Goal: Register for event/course

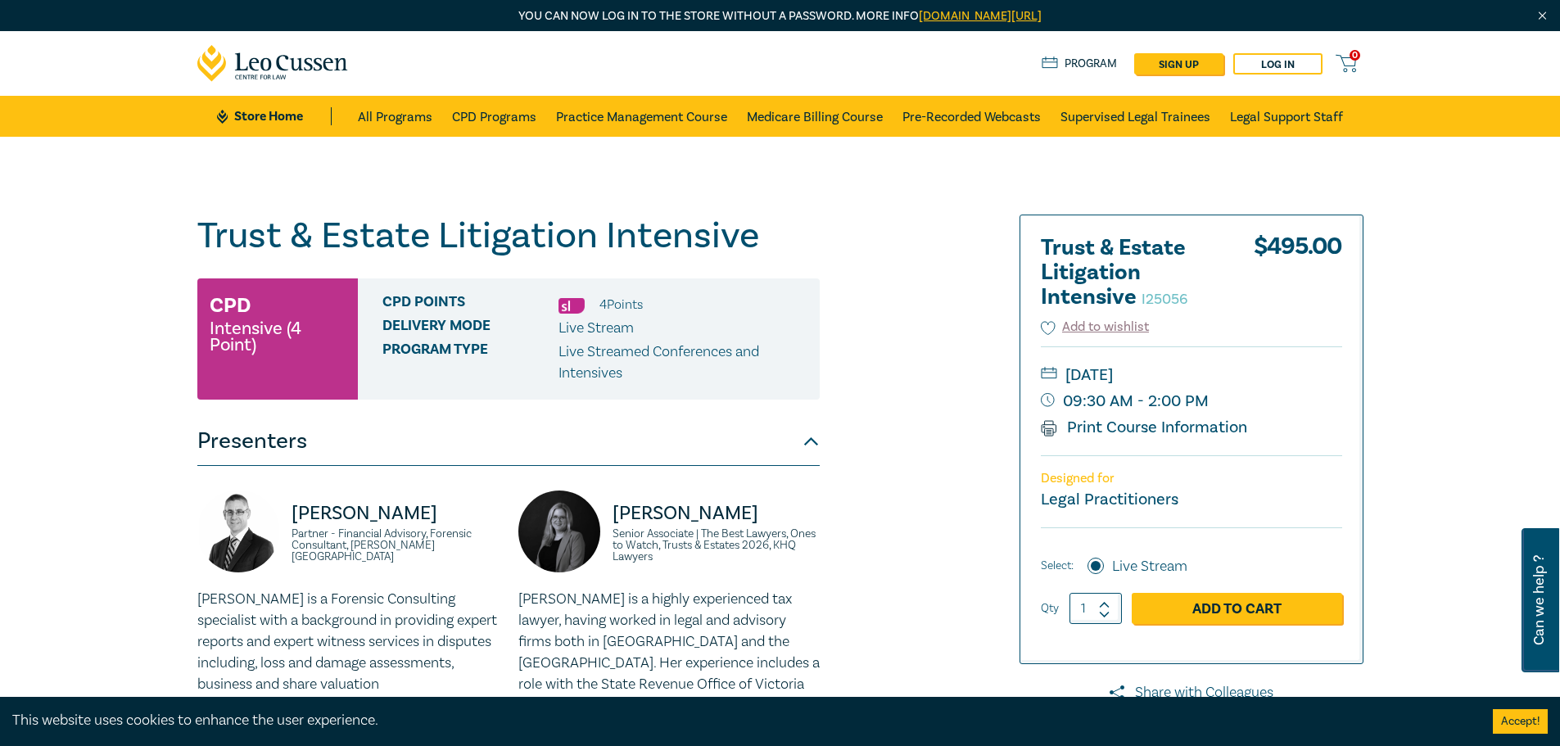
click at [1213, 608] on link "Add to Cart" at bounding box center [1237, 608] width 210 height 31
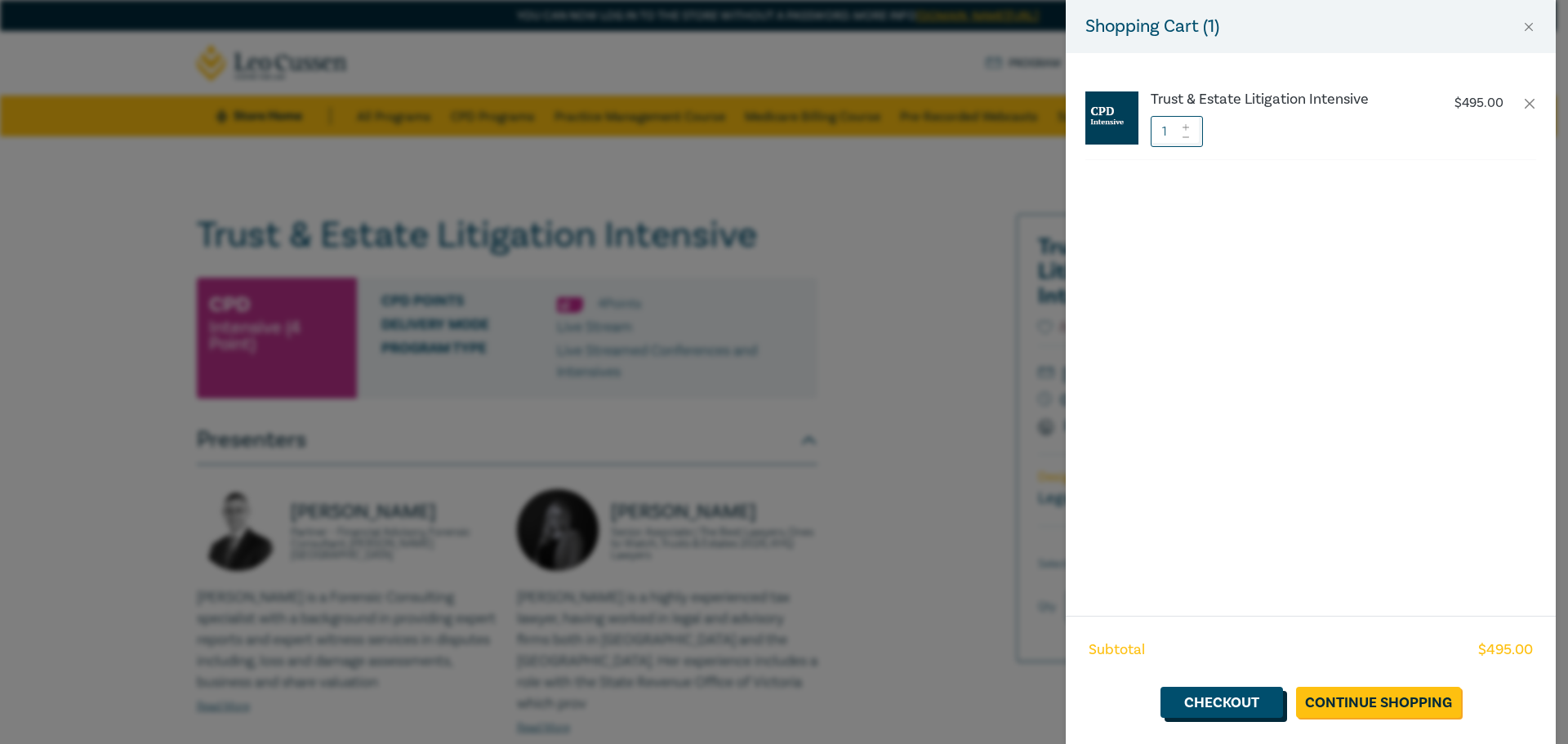
click at [1206, 710] on link "Checkout" at bounding box center [1222, 702] width 123 height 31
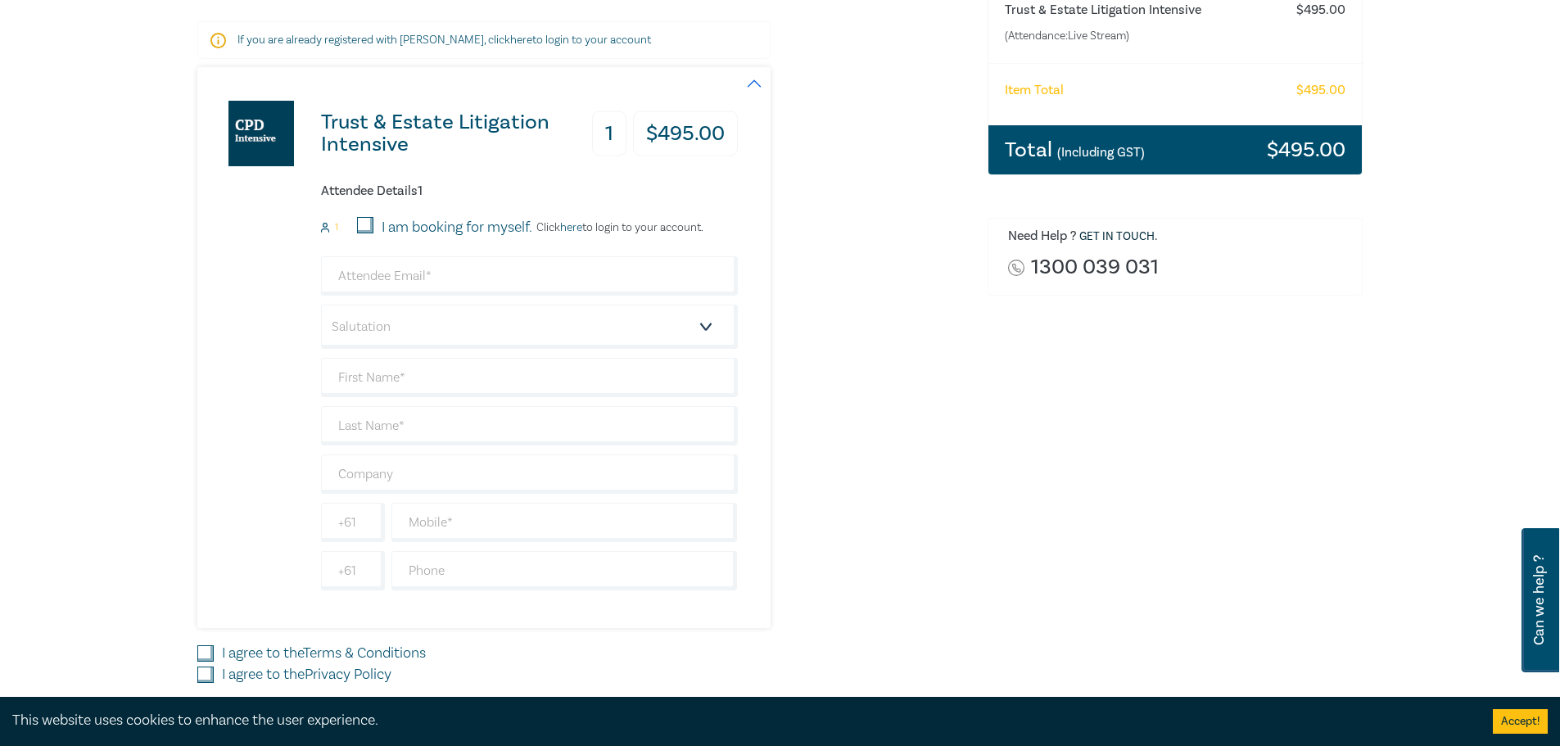
scroll to position [328, 0]
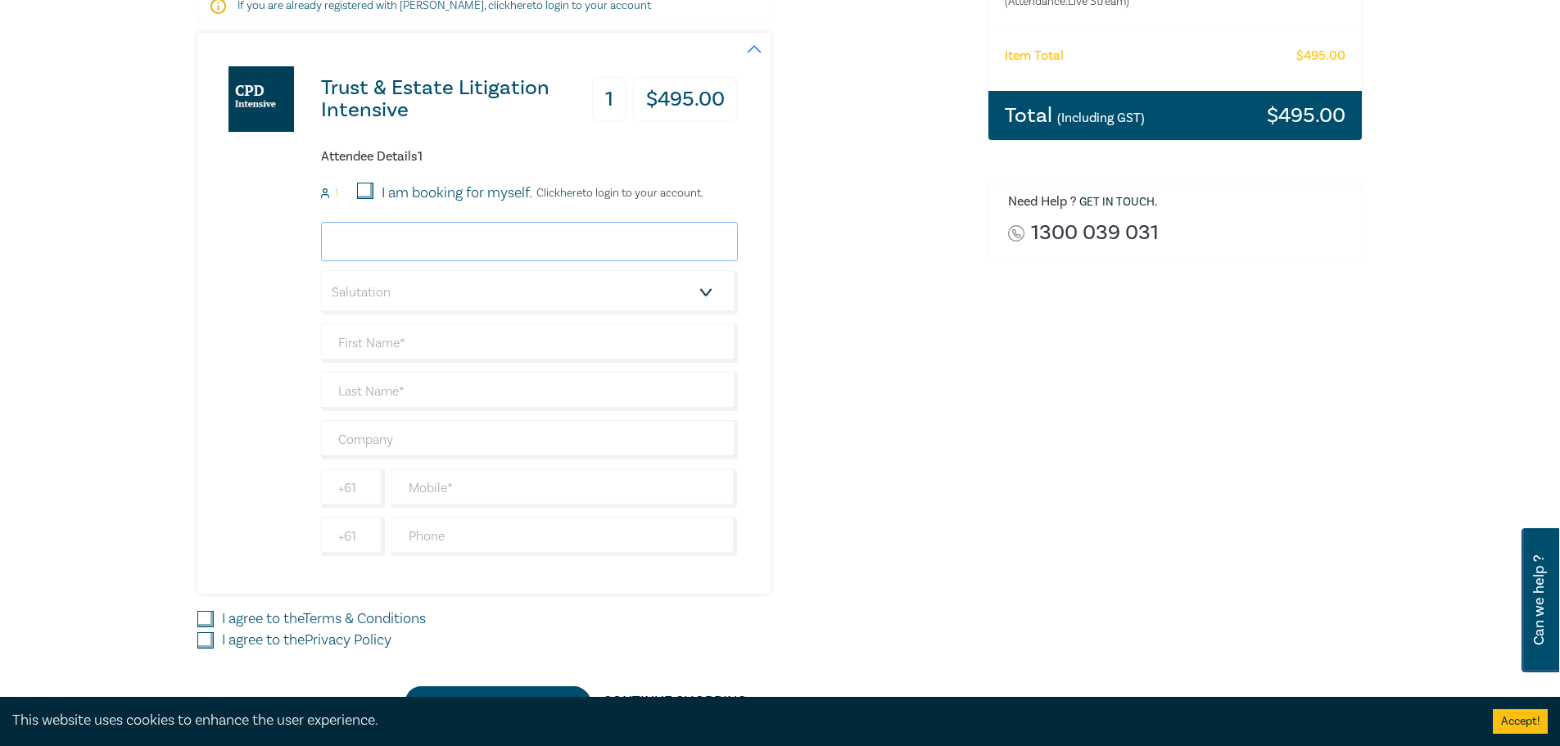
click at [431, 244] on input "email" at bounding box center [529, 241] width 417 height 39
type input "[EMAIL_ADDRESS][PERSON_NAME][DOMAIN_NAME]"
click at [391, 357] on input "text" at bounding box center [529, 342] width 417 height 39
type input "[PERSON_NAME]"
click at [390, 393] on input "text" at bounding box center [529, 391] width 417 height 39
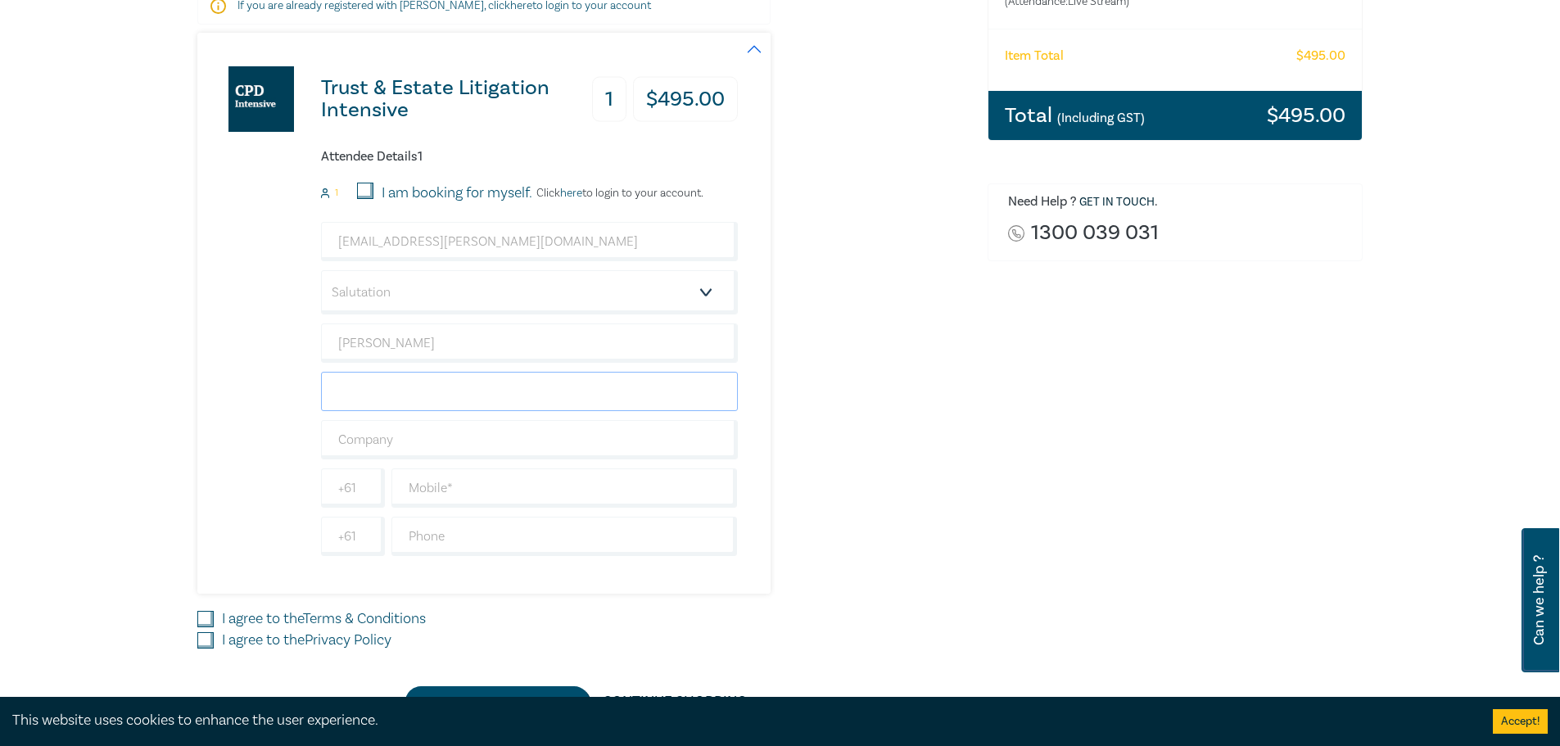
type input "[PERSON_NAME]"
click at [401, 442] on input "text" at bounding box center [529, 439] width 417 height 39
type input "[PERSON_NAME] & Paisley"
type input "0400481016"
type input "[GEOGRAPHIC_DATA]"
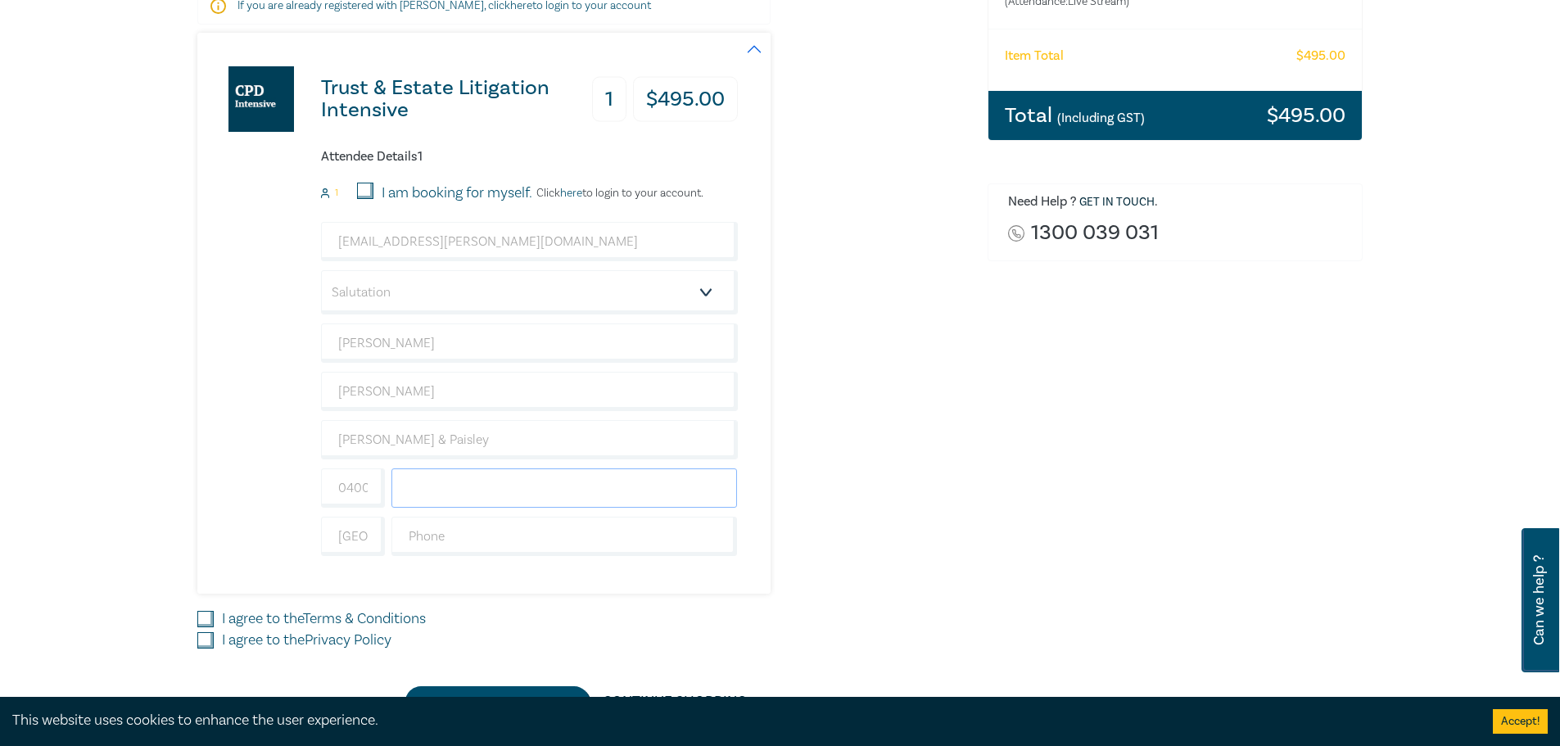
click at [454, 493] on input "text" at bounding box center [564, 487] width 346 height 39
click at [361, 499] on input "0400481016" at bounding box center [353, 487] width 64 height 39
click at [332, 487] on input "0400481016" at bounding box center [353, 487] width 64 height 39
click at [333, 487] on input "0400481016" at bounding box center [353, 487] width 64 height 39
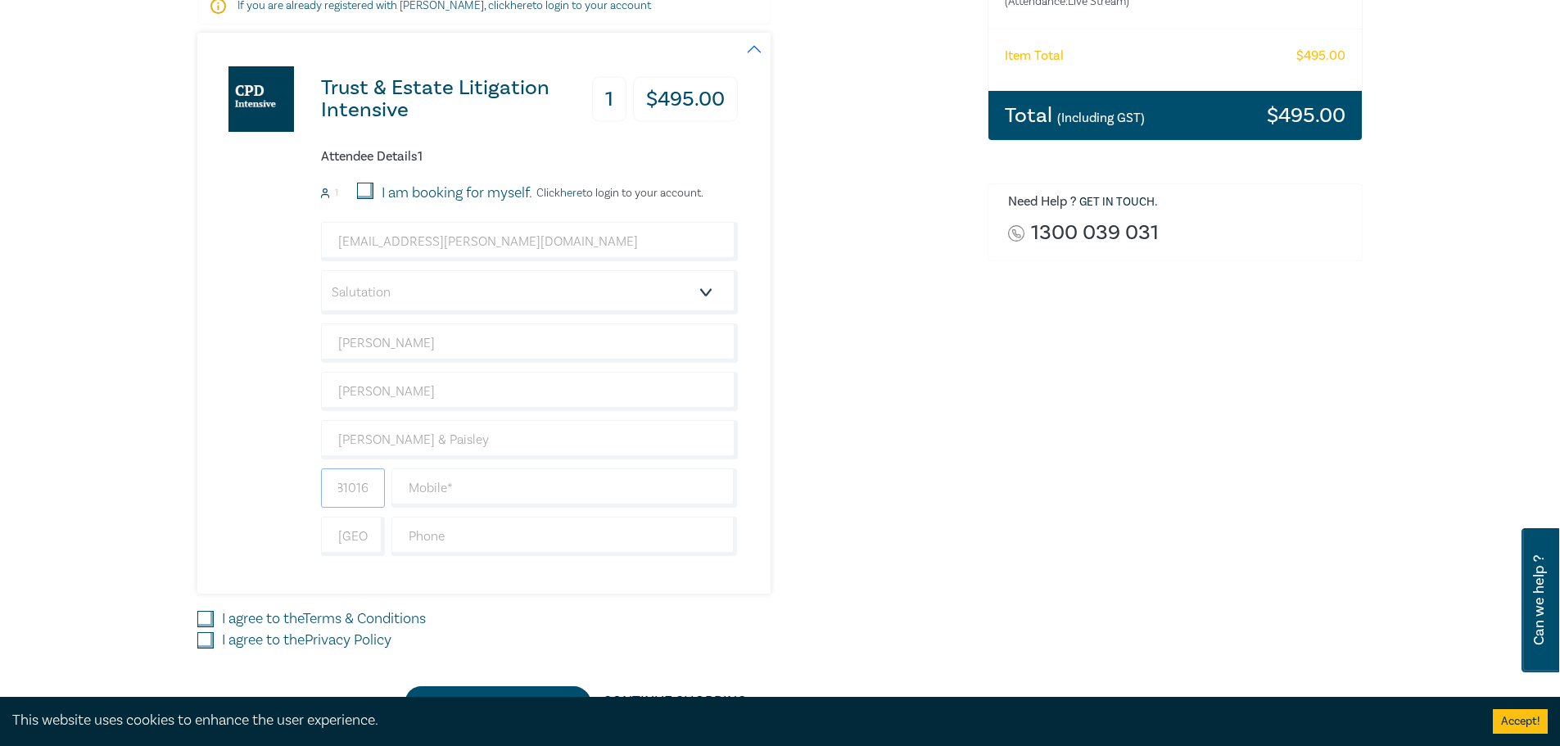
drag, startPoint x: 333, startPoint y: 487, endPoint x: 368, endPoint y: 485, distance: 34.5
click at [368, 485] on input "0400481016" at bounding box center [353, 487] width 64 height 39
click at [456, 492] on input "text" at bounding box center [564, 487] width 346 height 39
type input "0400481016"
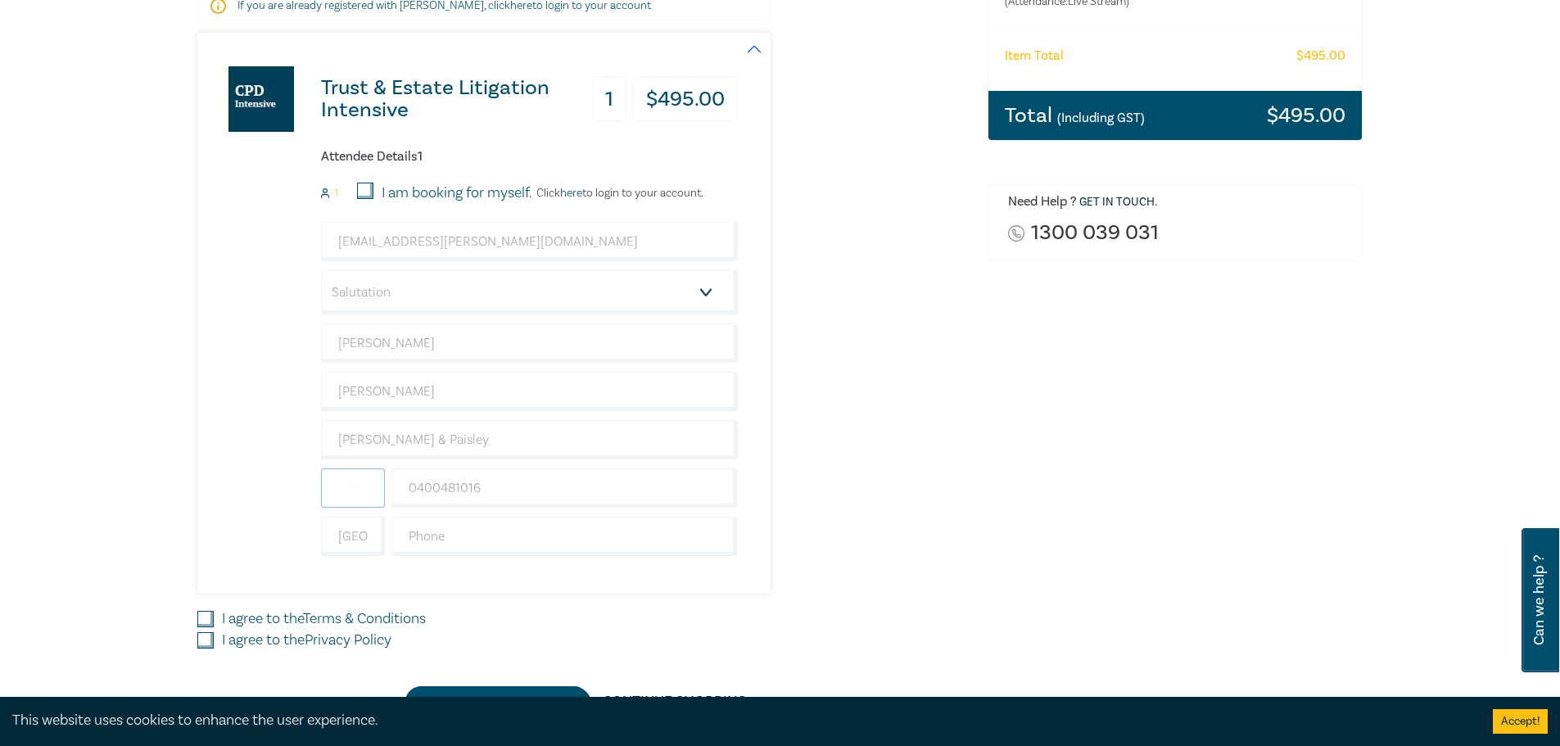
type input "0400481016"
click at [494, 483] on input "0400481016" at bounding box center [564, 487] width 346 height 39
drag, startPoint x: 495, startPoint y: 486, endPoint x: 398, endPoint y: 485, distance: 97.5
click at [398, 485] on input "0400481016" at bounding box center [564, 487] width 346 height 39
type input "0419552861"
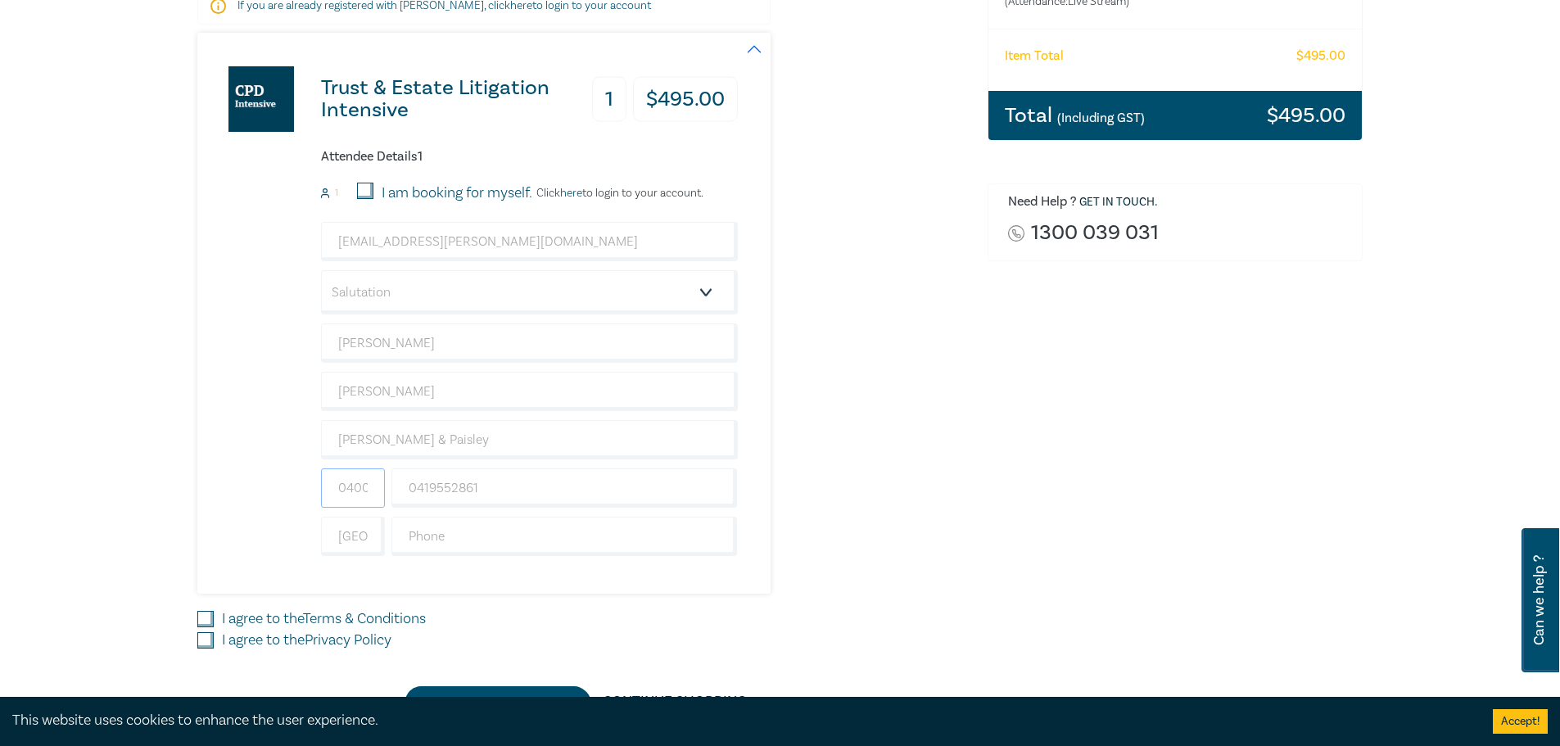
click at [354, 479] on input "0400481016" at bounding box center [353, 487] width 64 height 39
click at [345, 495] on input "0400481016" at bounding box center [353, 487] width 64 height 39
type input "0"
click at [477, 541] on input "text" at bounding box center [564, 536] width 346 height 39
click at [369, 542] on input "[GEOGRAPHIC_DATA]" at bounding box center [353, 536] width 64 height 39
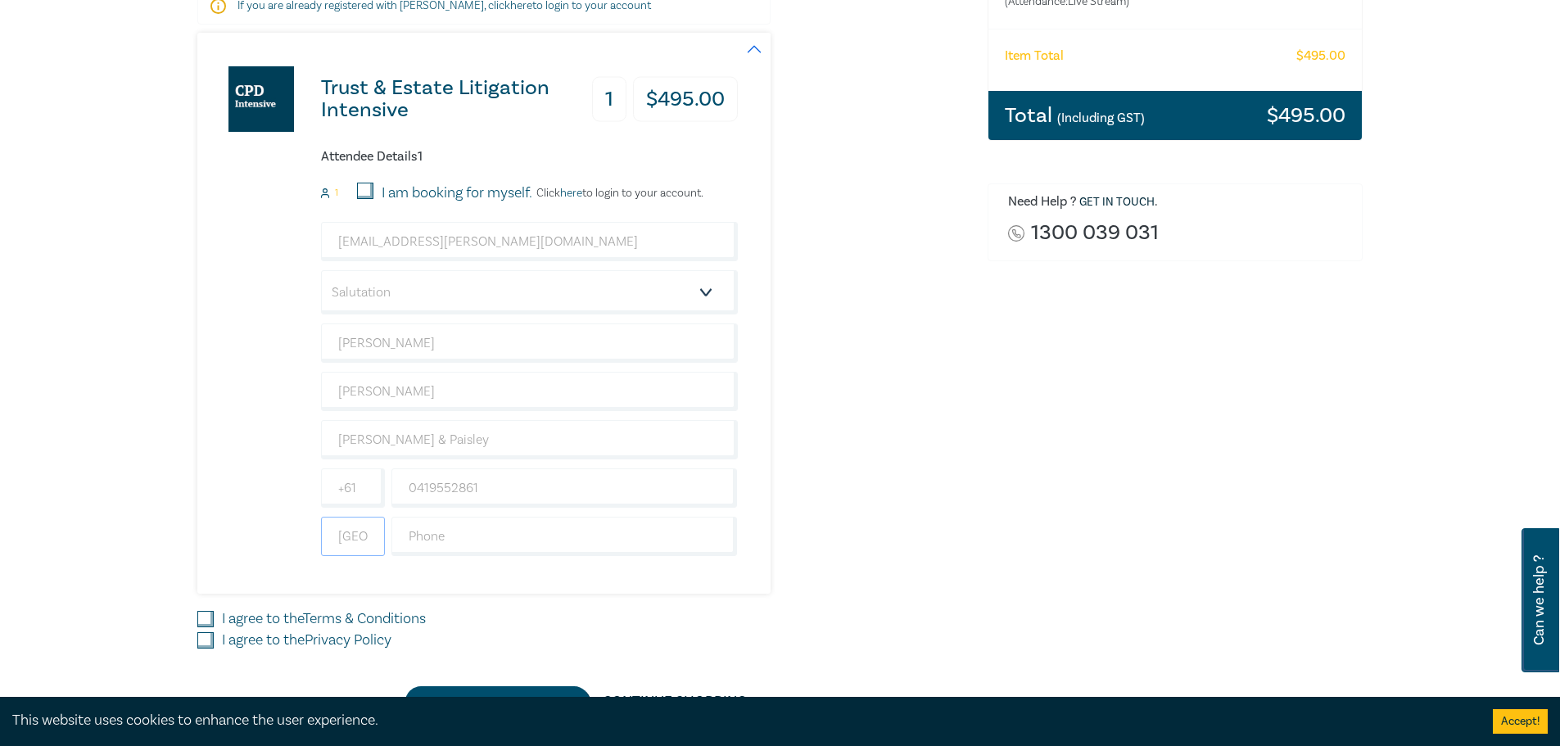
drag, startPoint x: 368, startPoint y: 537, endPoint x: 305, endPoint y: 541, distance: 63.2
click at [305, 541] on div "Trust & Estate Litigation Intensive 1 $ 495.00 Attendee Details 1 1 I am bookin…" at bounding box center [467, 313] width 540 height 561
type input "a"
click at [455, 533] on input "text" at bounding box center [564, 536] width 346 height 39
drag, startPoint x: 370, startPoint y: 532, endPoint x: 358, endPoint y: 536, distance: 12.7
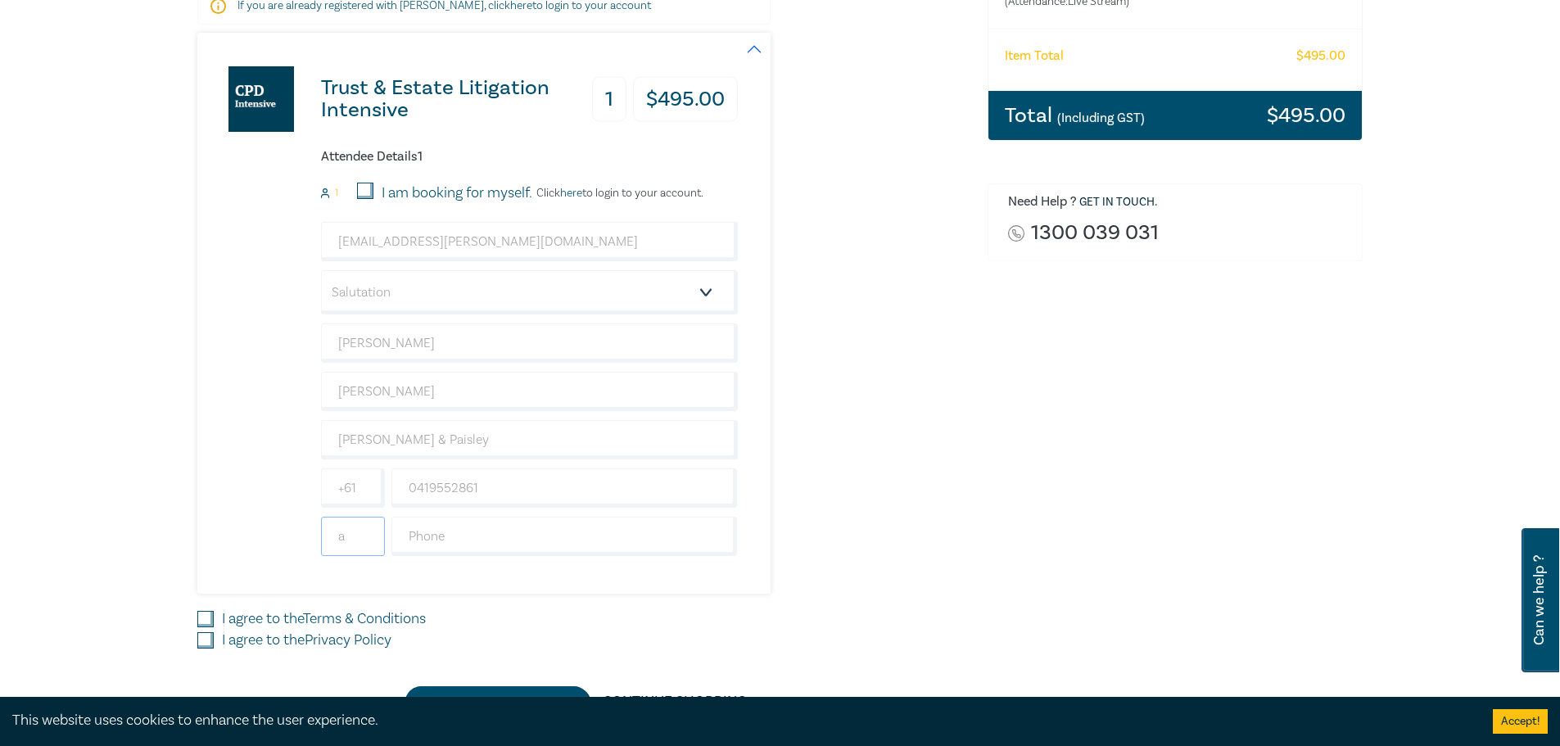
click at [369, 534] on input "a" at bounding box center [353, 536] width 64 height 39
click at [439, 537] on input "text" at bounding box center [564, 536] width 346 height 39
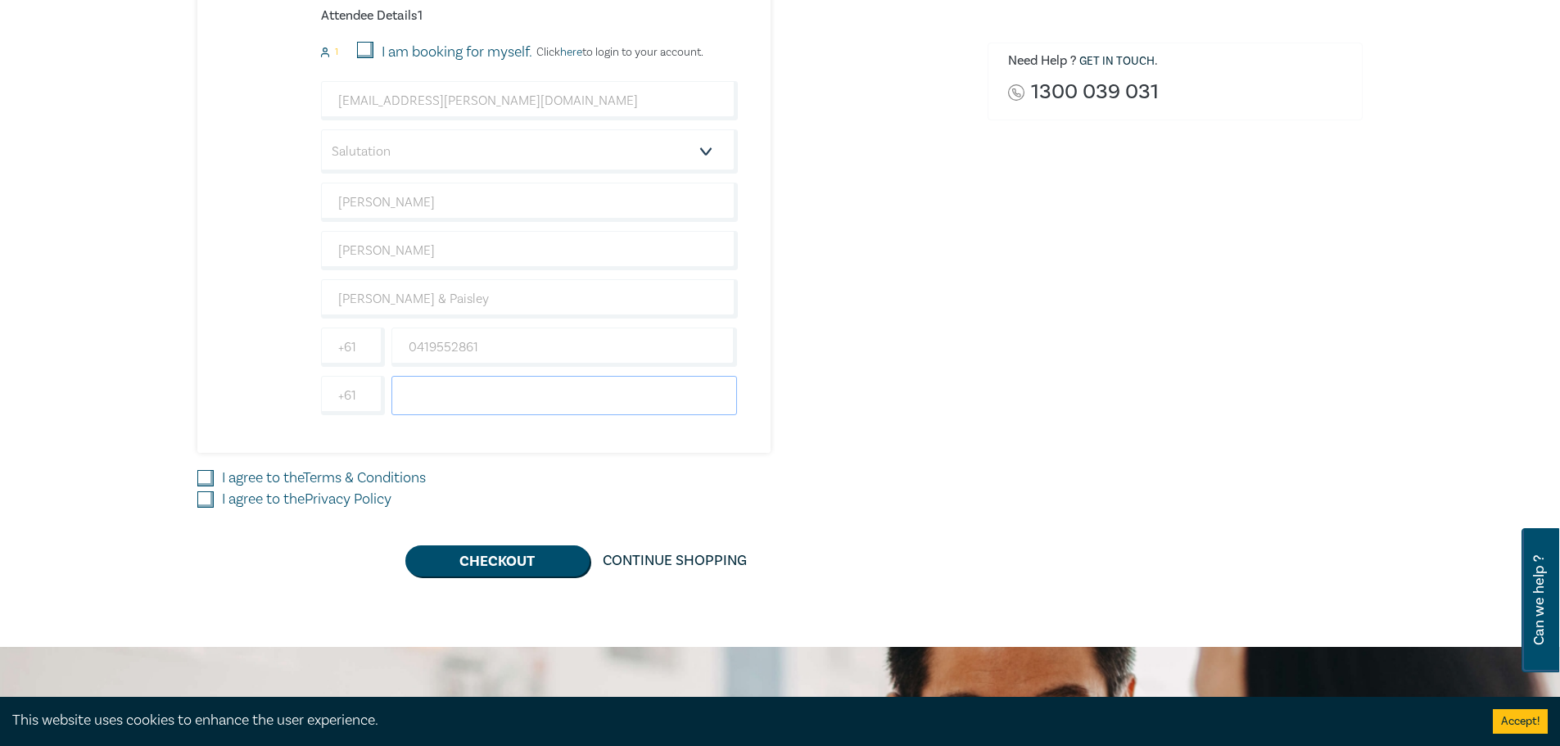
scroll to position [491, 0]
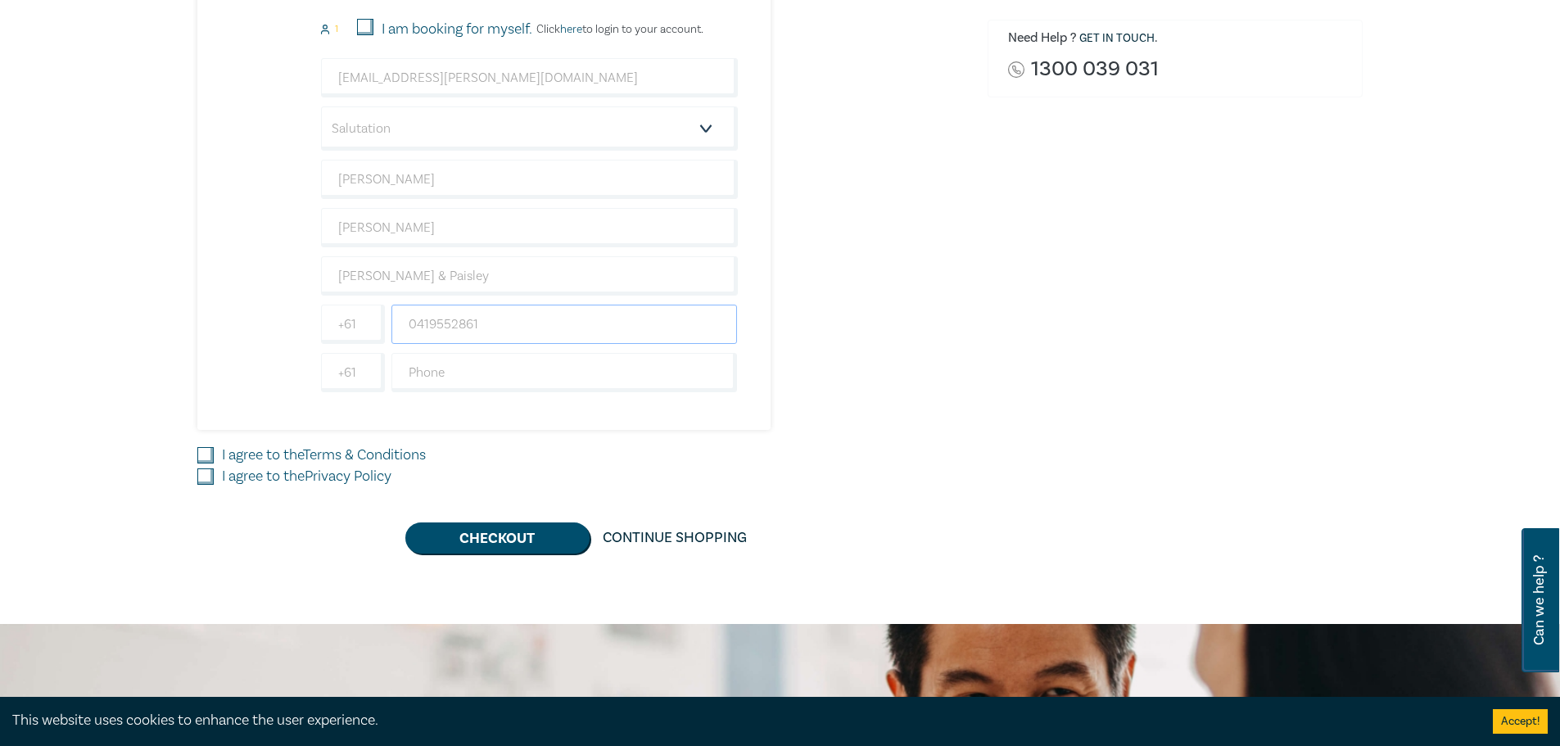
click at [478, 323] on input "0419552861" at bounding box center [564, 324] width 346 height 39
click at [208, 448] on input "I agree to the Terms & Conditions" at bounding box center [205, 455] width 16 height 16
checkbox input "true"
click at [208, 478] on input "I agree to the Privacy Policy" at bounding box center [205, 476] width 16 height 16
checkbox input "true"
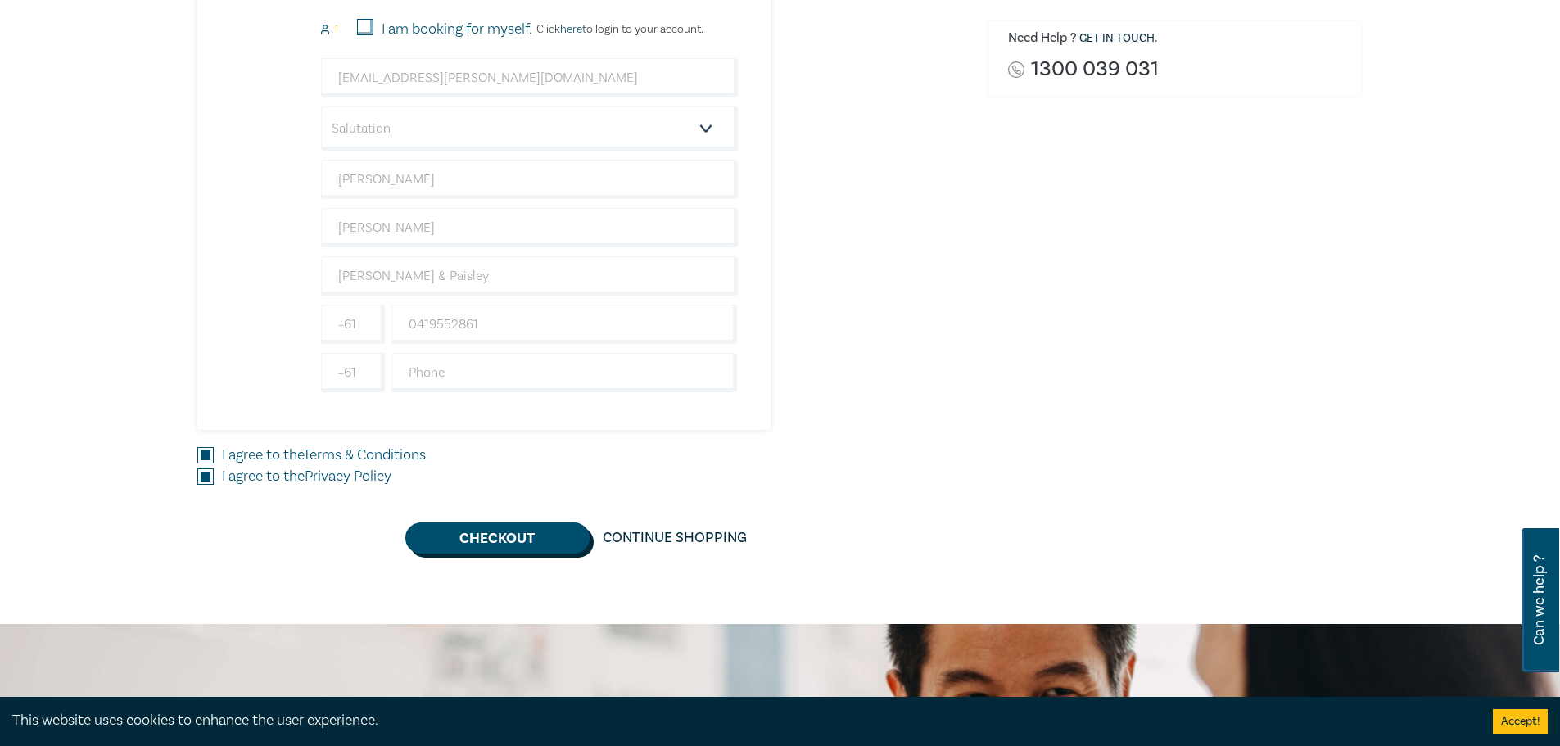
click at [524, 543] on button "Checkout" at bounding box center [497, 537] width 184 height 31
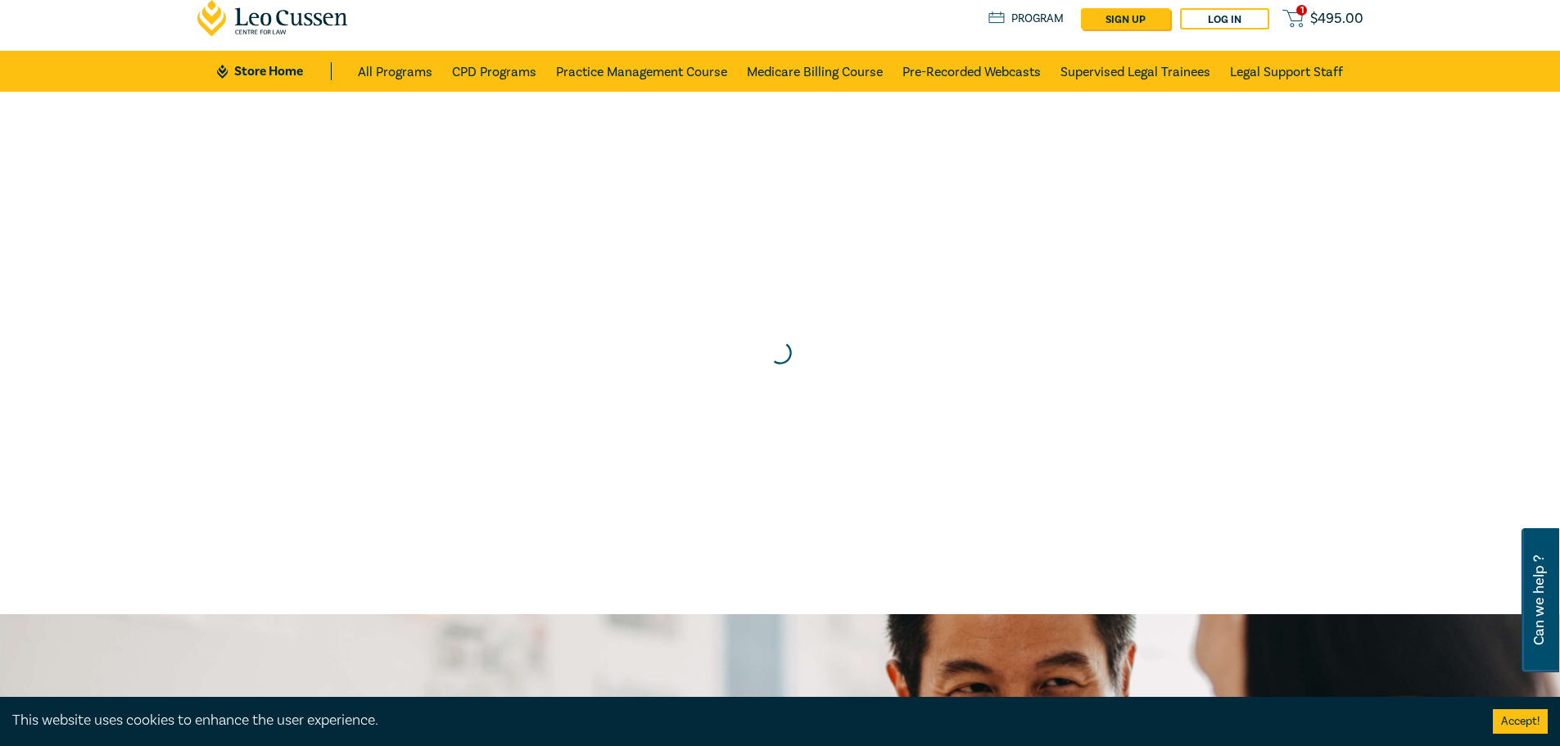
scroll to position [0, 0]
